Goal: Task Accomplishment & Management: Book appointment/travel/reservation

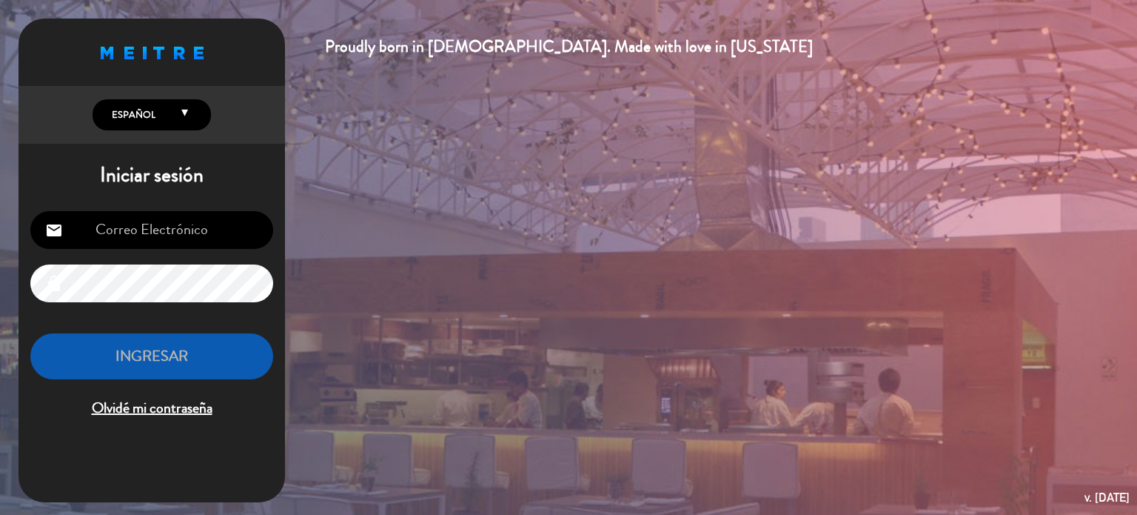
click at [127, 238] on input "email" at bounding box center [151, 230] width 243 height 38
type input "[EMAIL_ADDRESS][DOMAIN_NAME]"
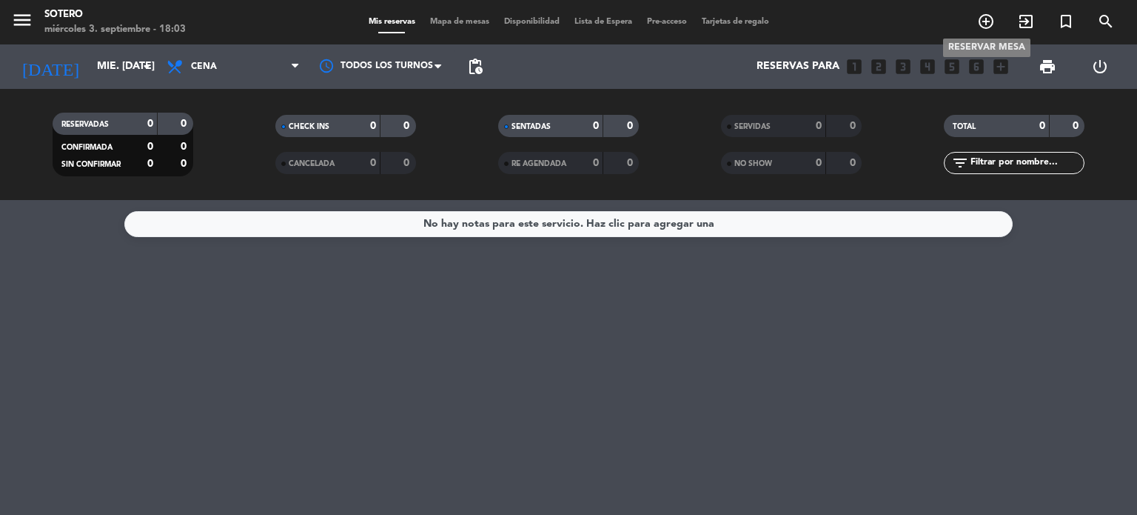
click at [983, 16] on icon "add_circle_outline" at bounding box center [986, 22] width 18 height 18
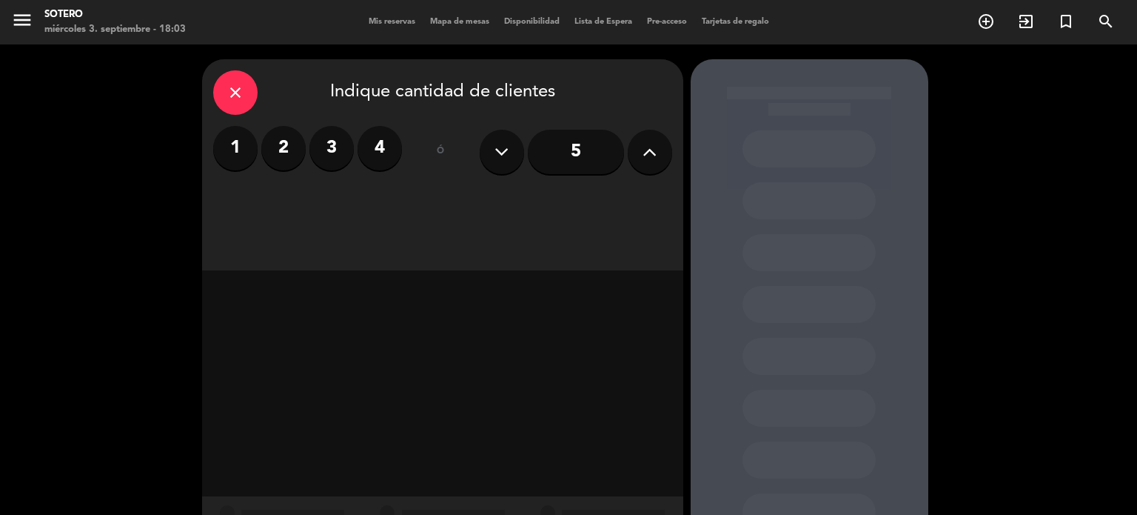
click at [386, 151] on label "4" at bounding box center [380, 148] width 44 height 44
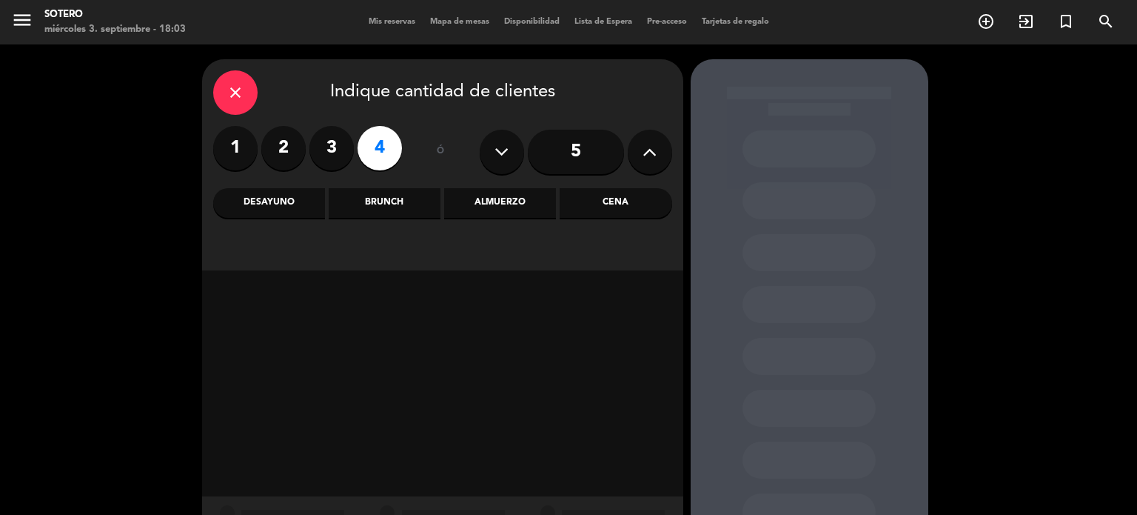
click at [490, 197] on div "Almuerzo" at bounding box center [500, 203] width 112 height 30
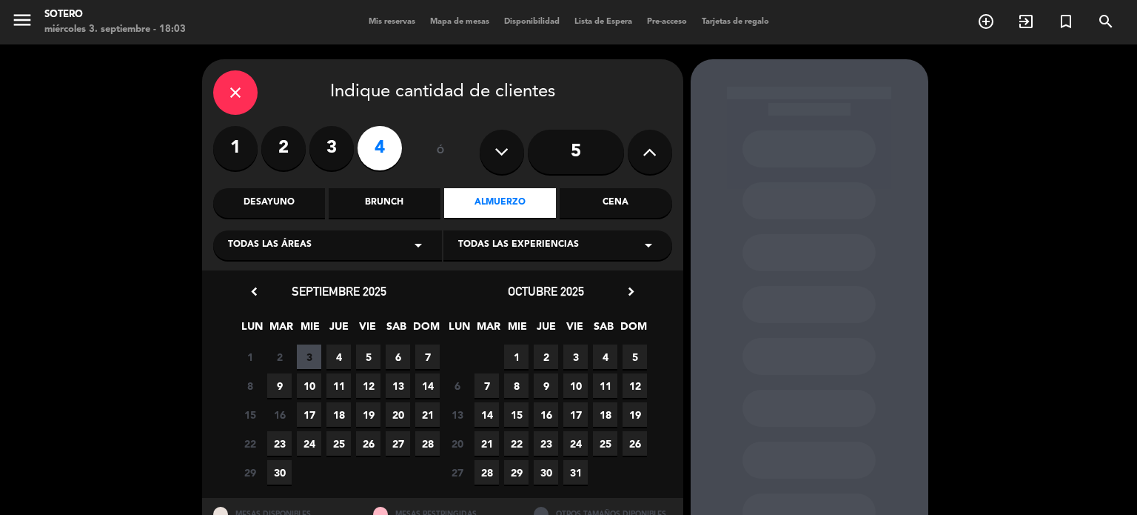
click at [361, 347] on span "5" at bounding box center [368, 356] width 24 height 24
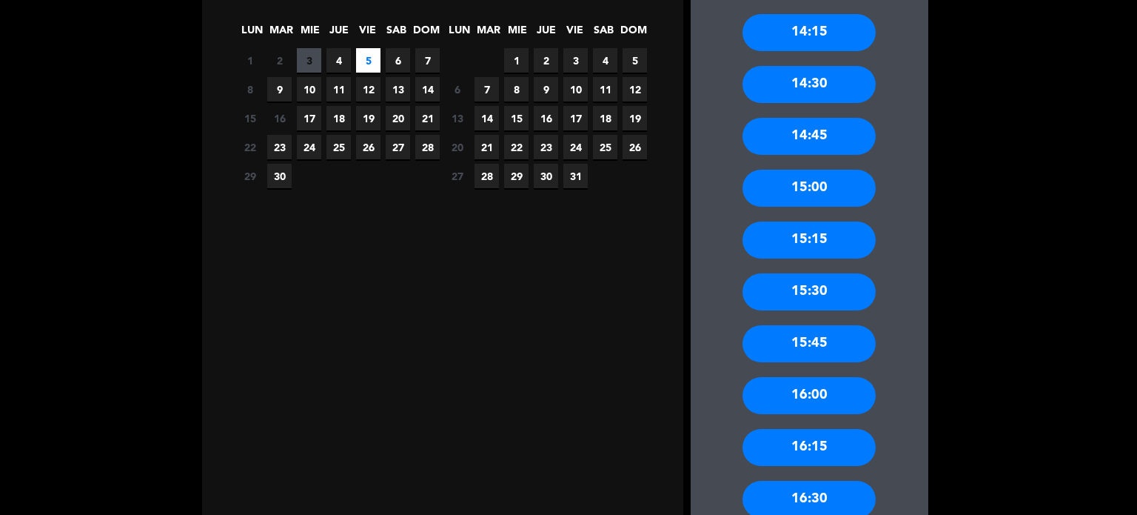
scroll to position [299, 0]
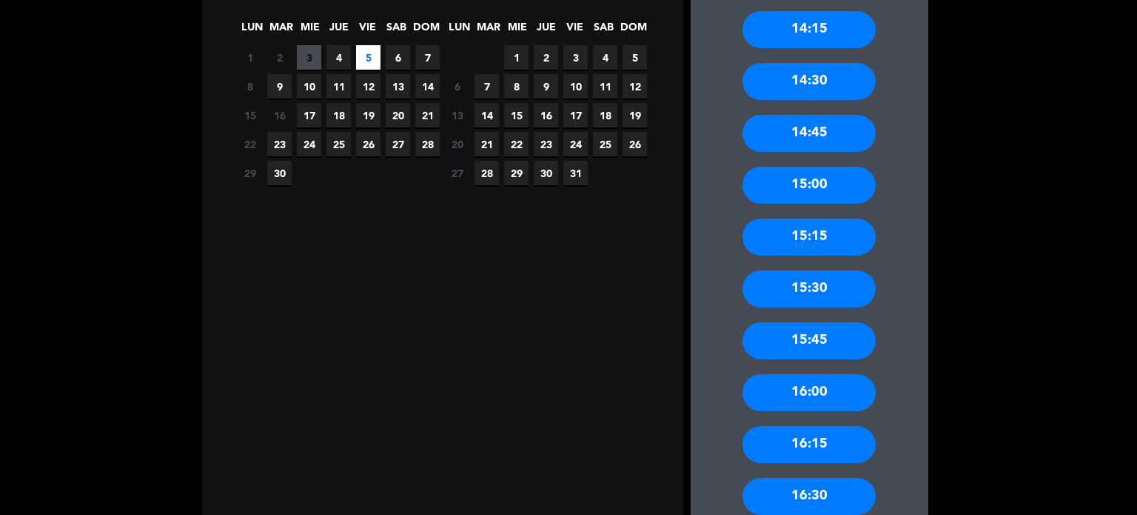
click at [801, 390] on div "16:00" at bounding box center [809, 392] width 133 height 37
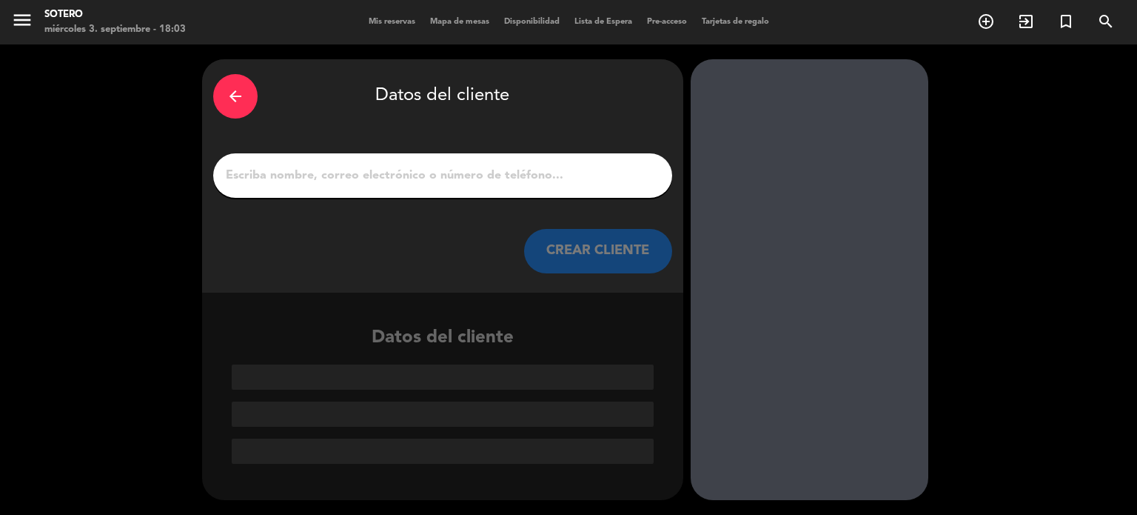
scroll to position [0, 0]
click at [338, 173] on input "1" at bounding box center [442, 175] width 437 height 21
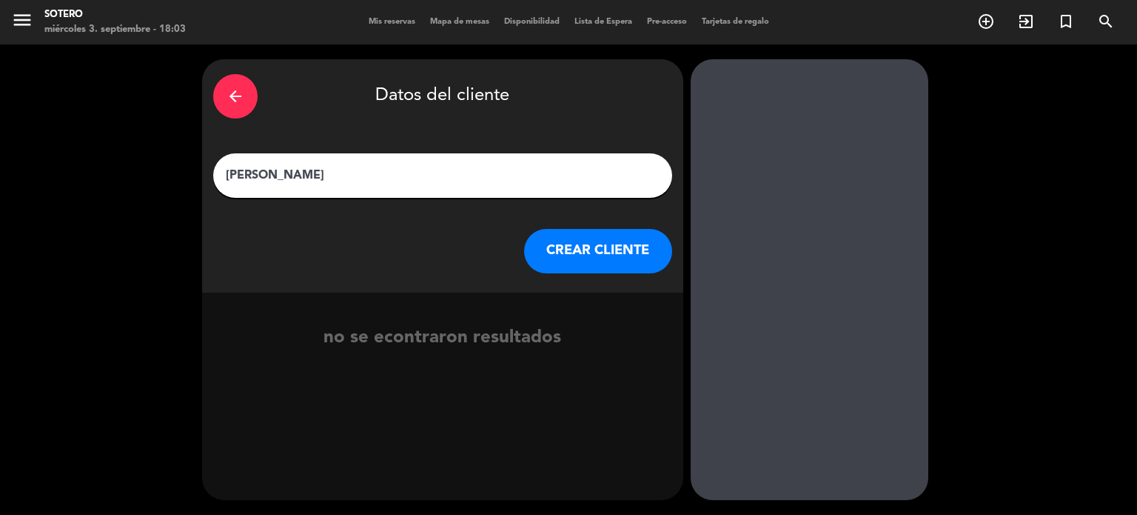
type input "[PERSON_NAME]"
click at [623, 244] on button "CREAR CLIENTE" at bounding box center [598, 251] width 148 height 44
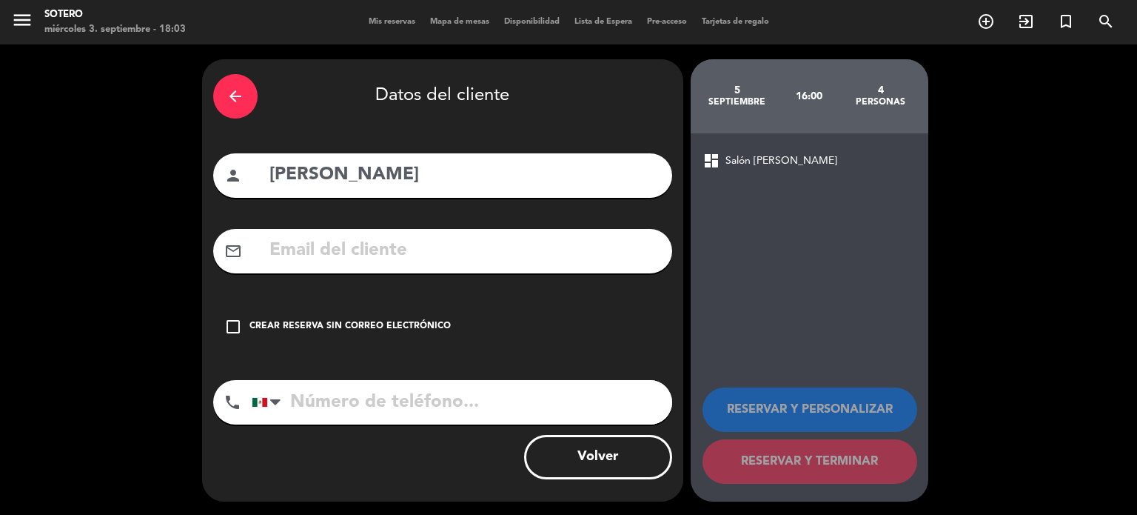
click at [243, 326] on div "check_box_outline_blank Crear reserva sin correo electrónico" at bounding box center [442, 326] width 459 height 44
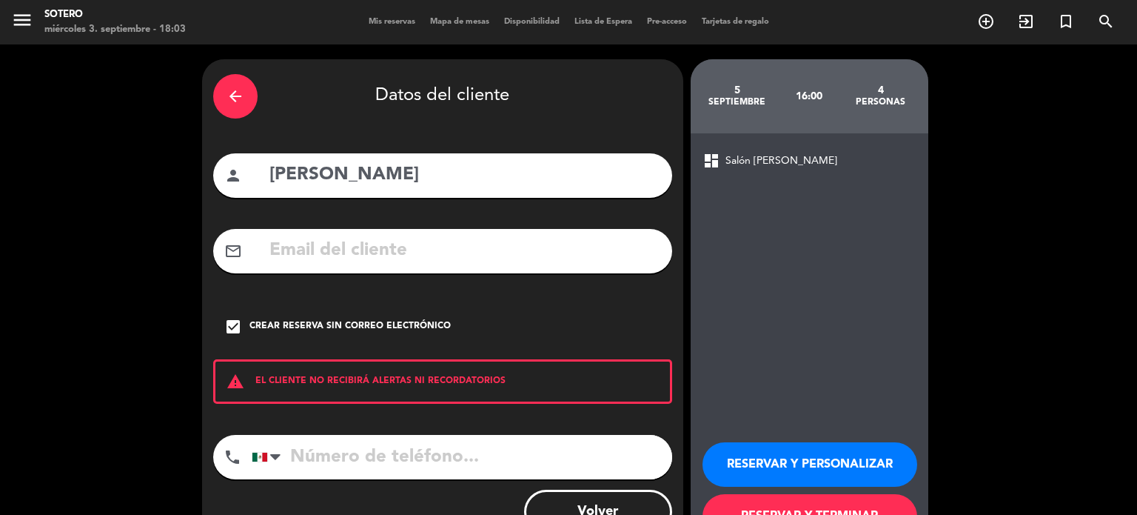
click at [312, 454] on input "tel" at bounding box center [462, 457] width 421 height 44
type input "7713869488"
click at [843, 447] on button "RESERVAR Y PERSONALIZAR" at bounding box center [810, 464] width 215 height 44
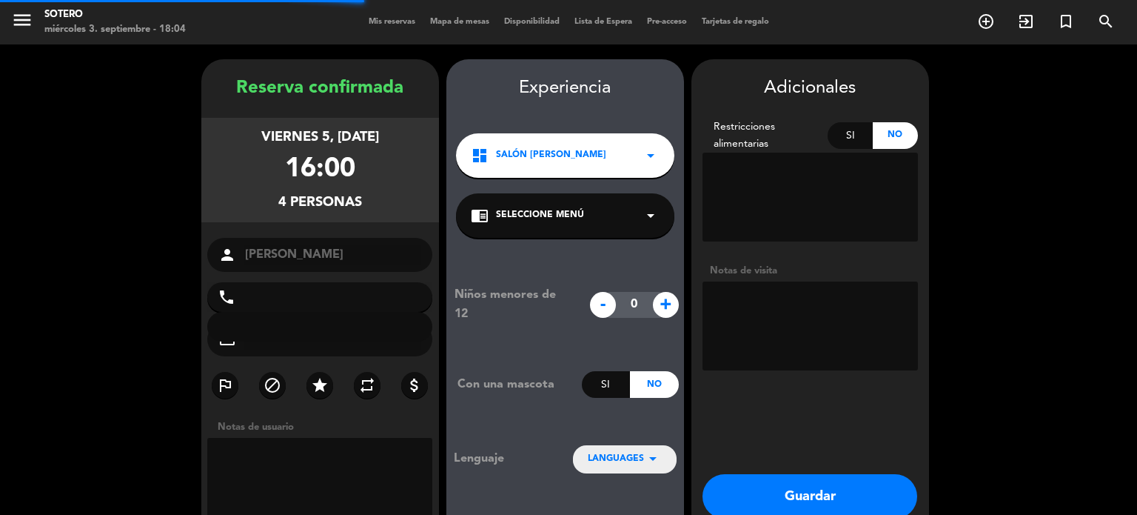
type input "[PHONE_NUMBER]"
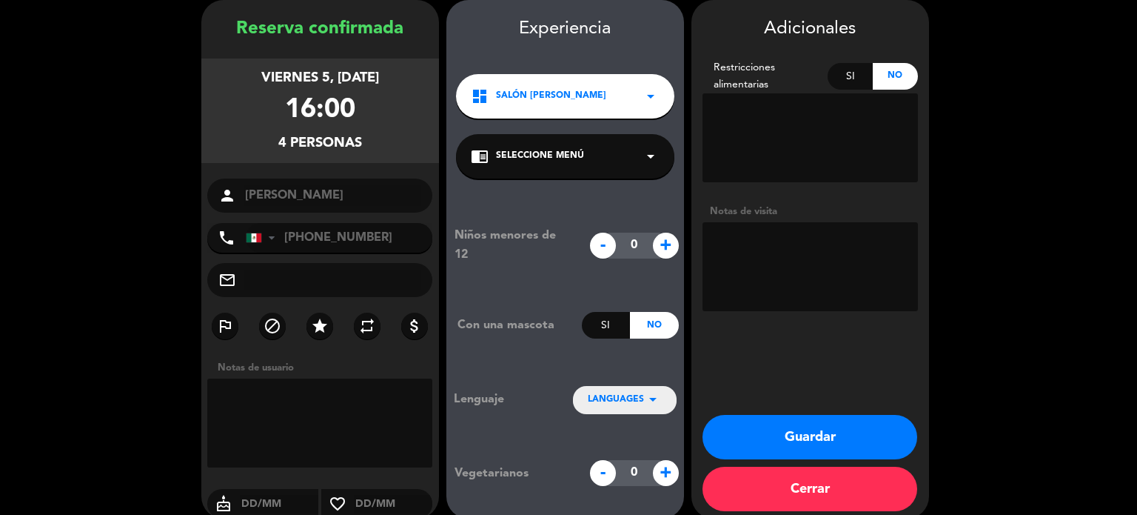
click at [778, 118] on textarea at bounding box center [810, 137] width 215 height 89
click at [768, 250] on textarea at bounding box center [810, 266] width 215 height 89
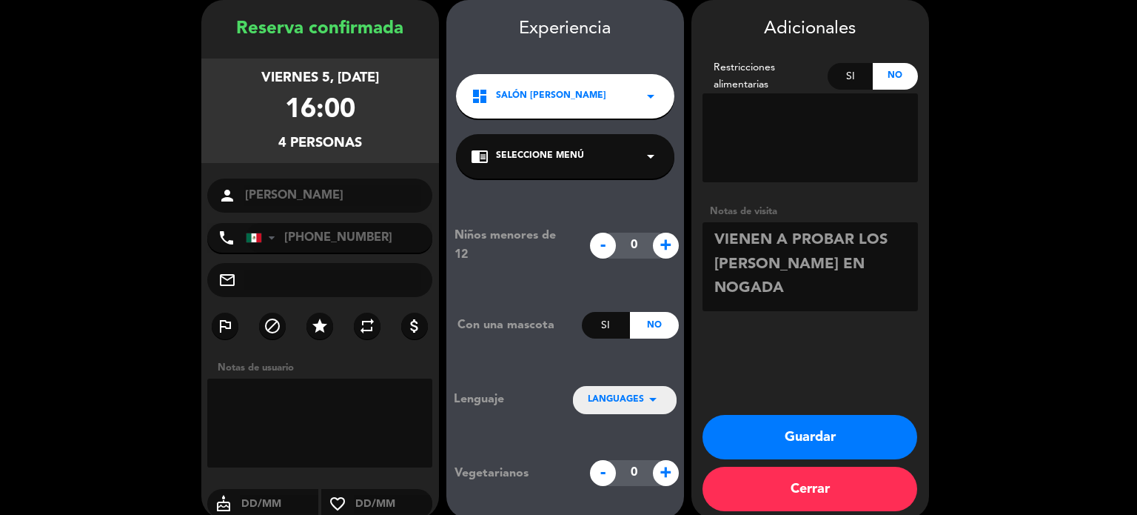
type textarea "VIENEN A PROBAR LOS [PERSON_NAME] EN NOGADA"
click at [798, 438] on button "Guardar" at bounding box center [810, 437] width 215 height 44
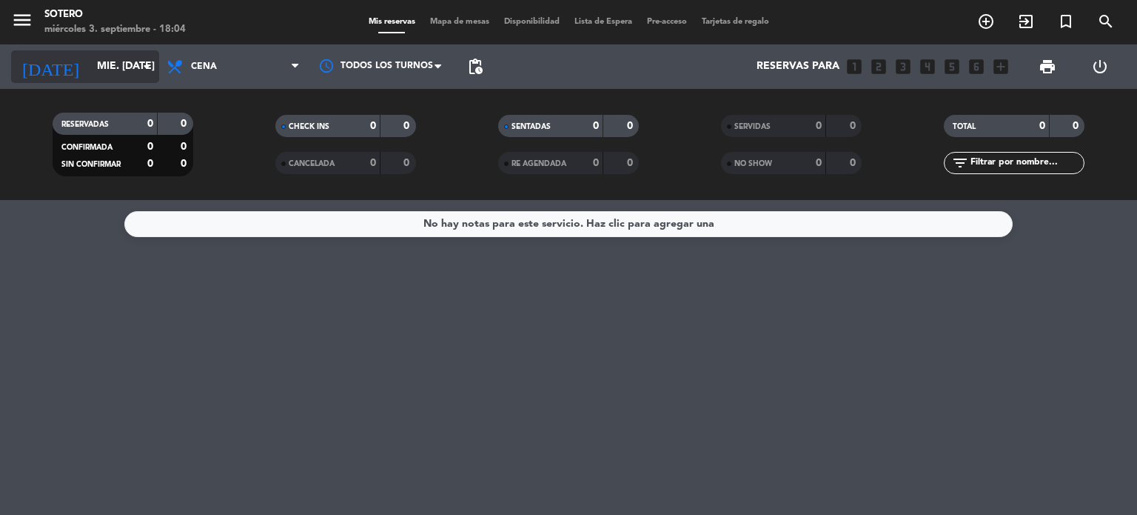
click at [147, 70] on icon "arrow_drop_down" at bounding box center [147, 67] width 18 height 18
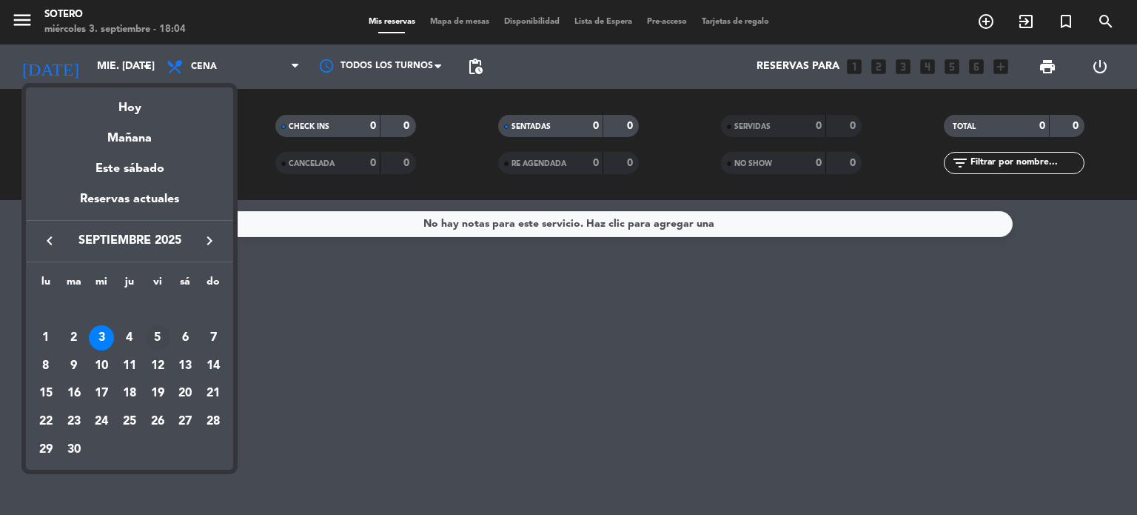
click at [161, 336] on div "5" at bounding box center [157, 337] width 25 height 25
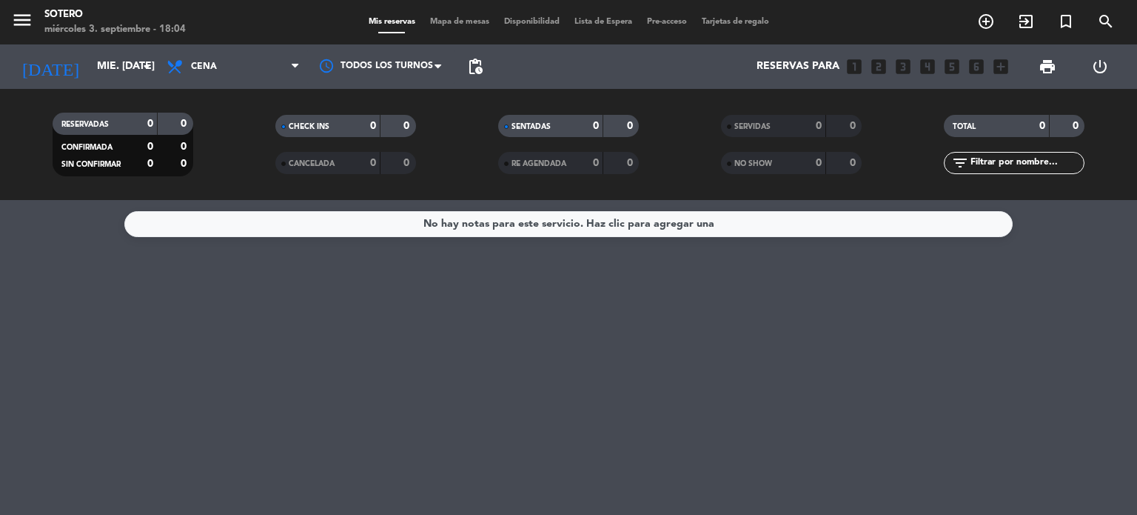
type input "vie. [DATE]"
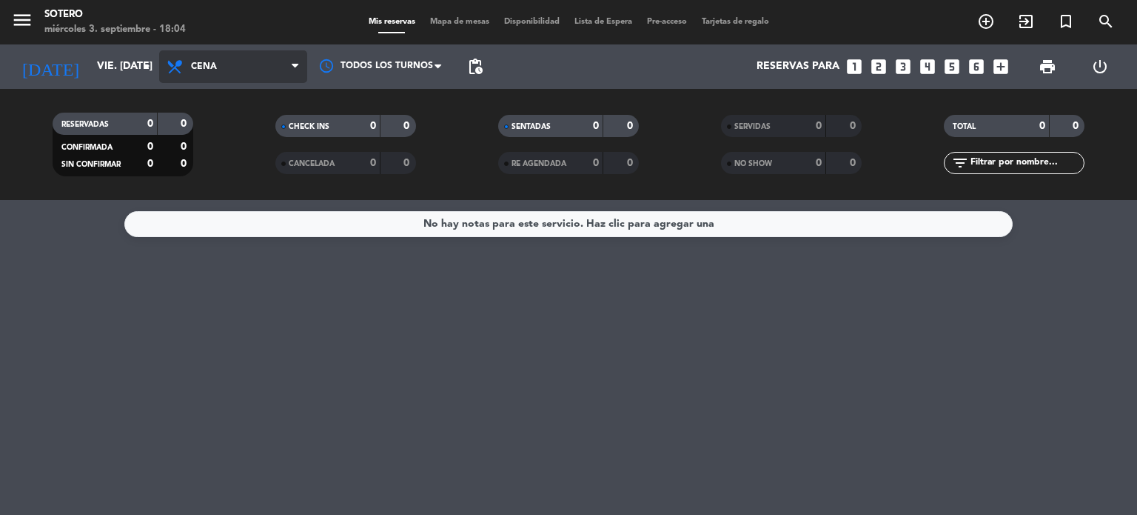
click at [295, 67] on icon at bounding box center [295, 67] width 7 height 12
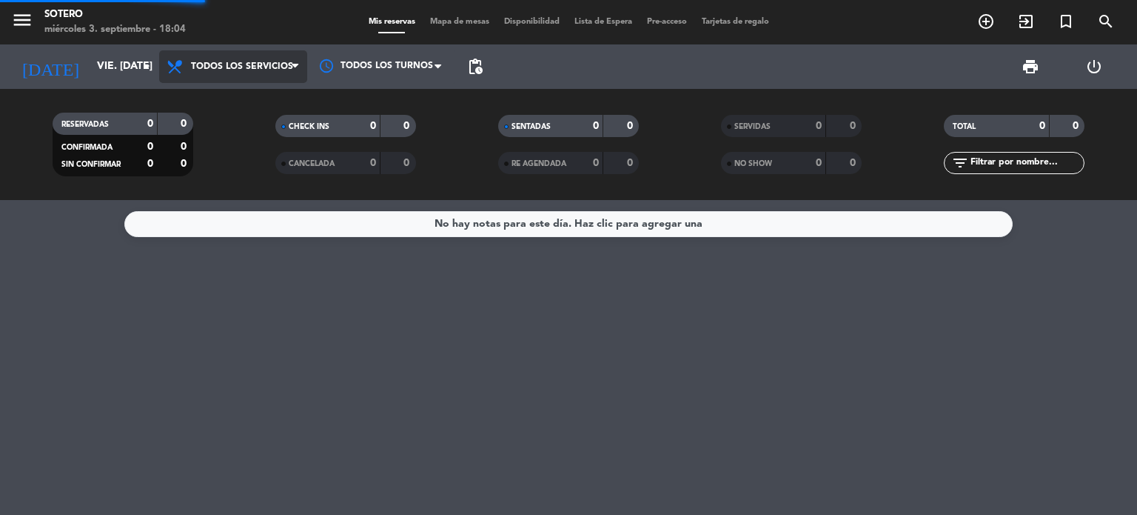
click at [247, 88] on div "Todos los servicios Desayuno Brunch Almuerzo Cena Todos los servicios Todos los…" at bounding box center [233, 66] width 148 height 44
